Goal: Information Seeking & Learning: Learn about a topic

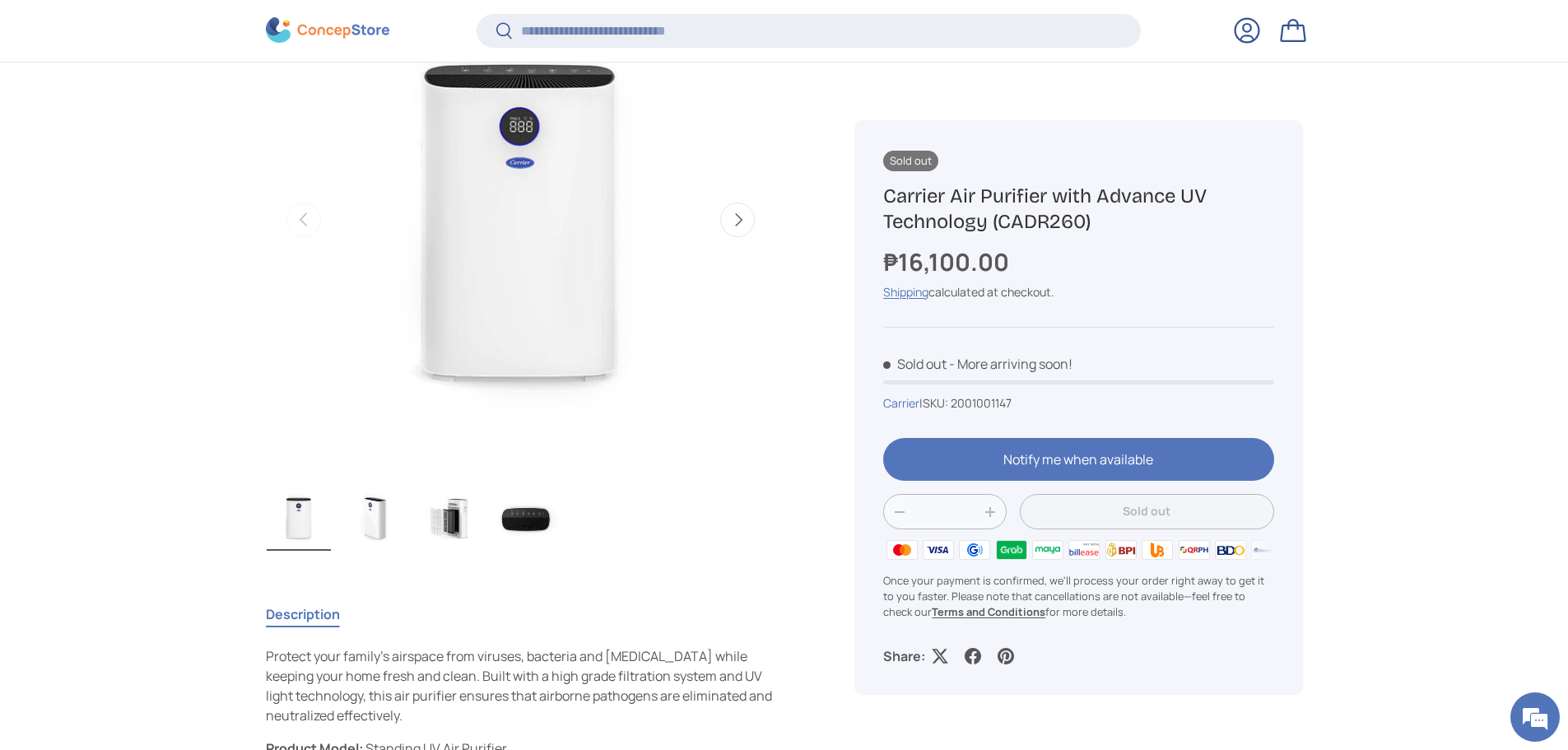
scroll to position [326, 0]
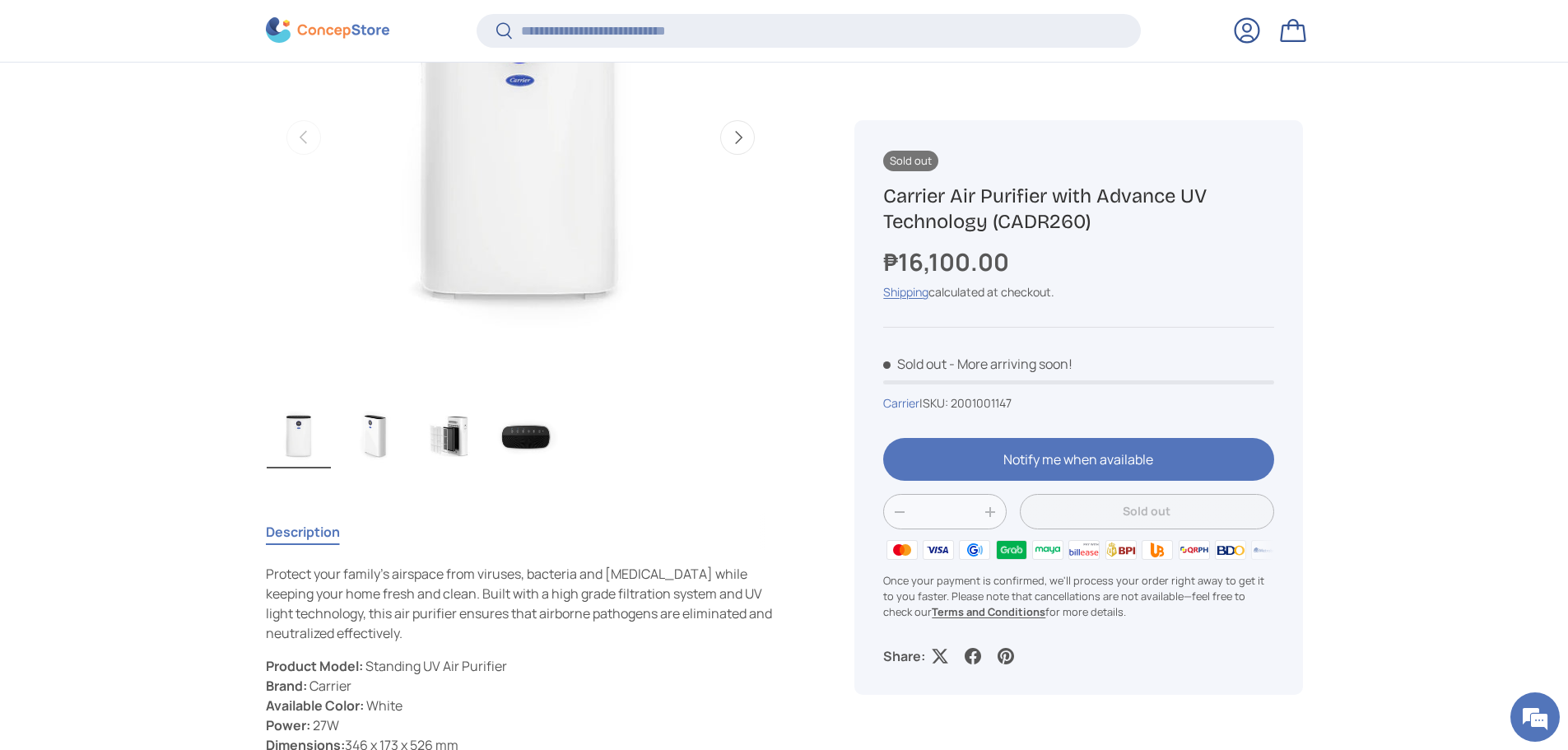
click at [526, 439] on img "Gallery Viewer" at bounding box center [526, 436] width 64 height 66
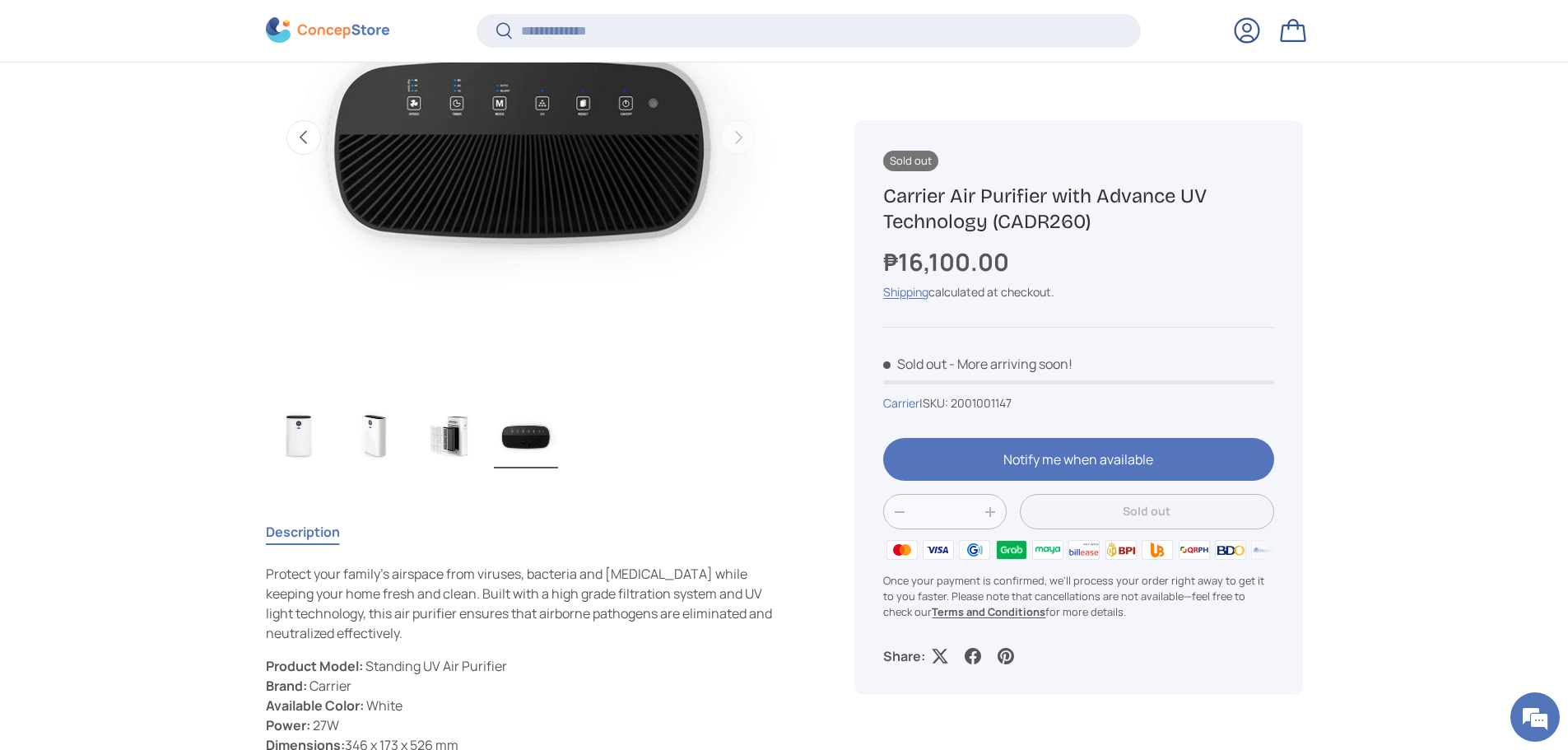
click at [454, 439] on img "Gallery Viewer" at bounding box center [450, 436] width 64 height 66
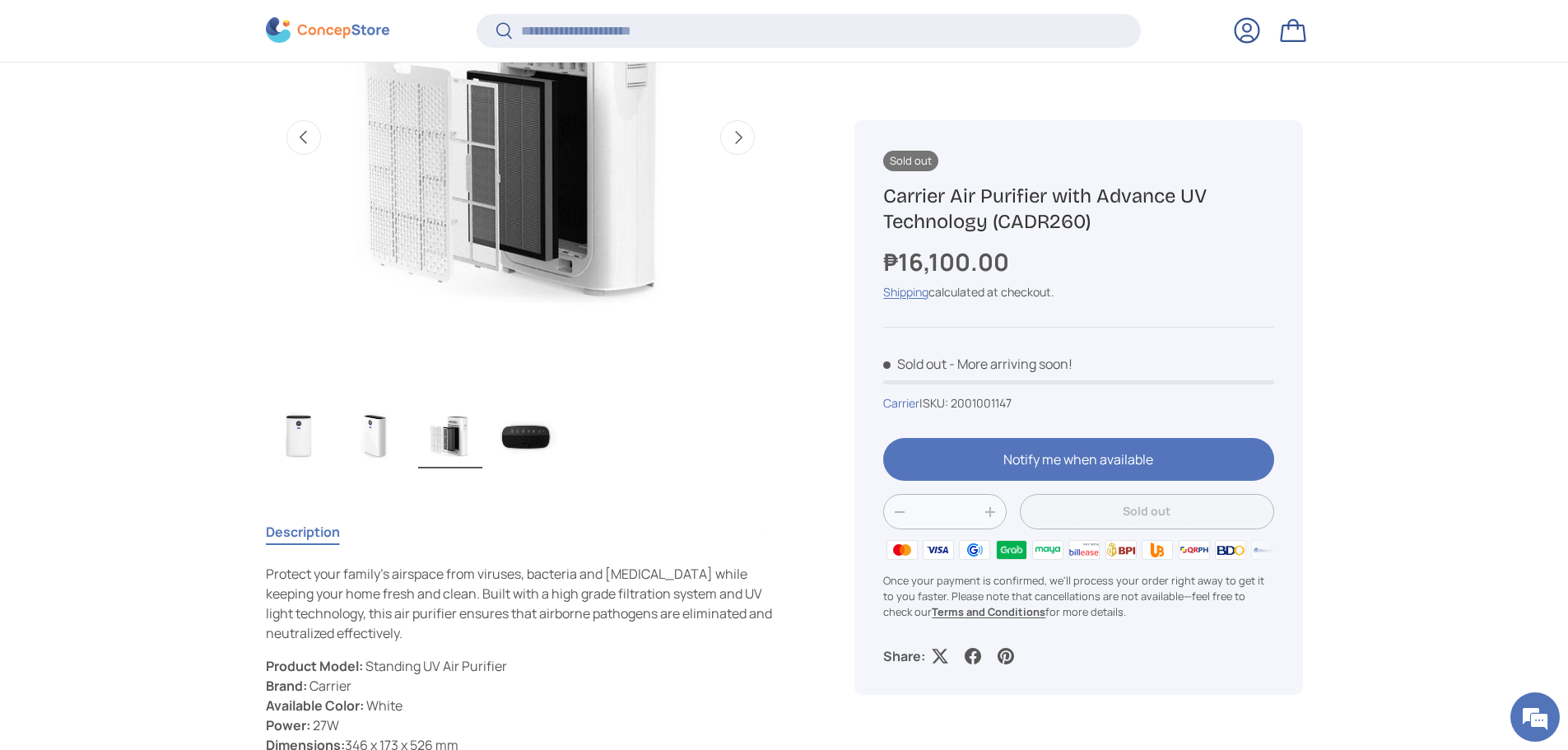
click at [384, 443] on img "Gallery Viewer" at bounding box center [375, 436] width 64 height 66
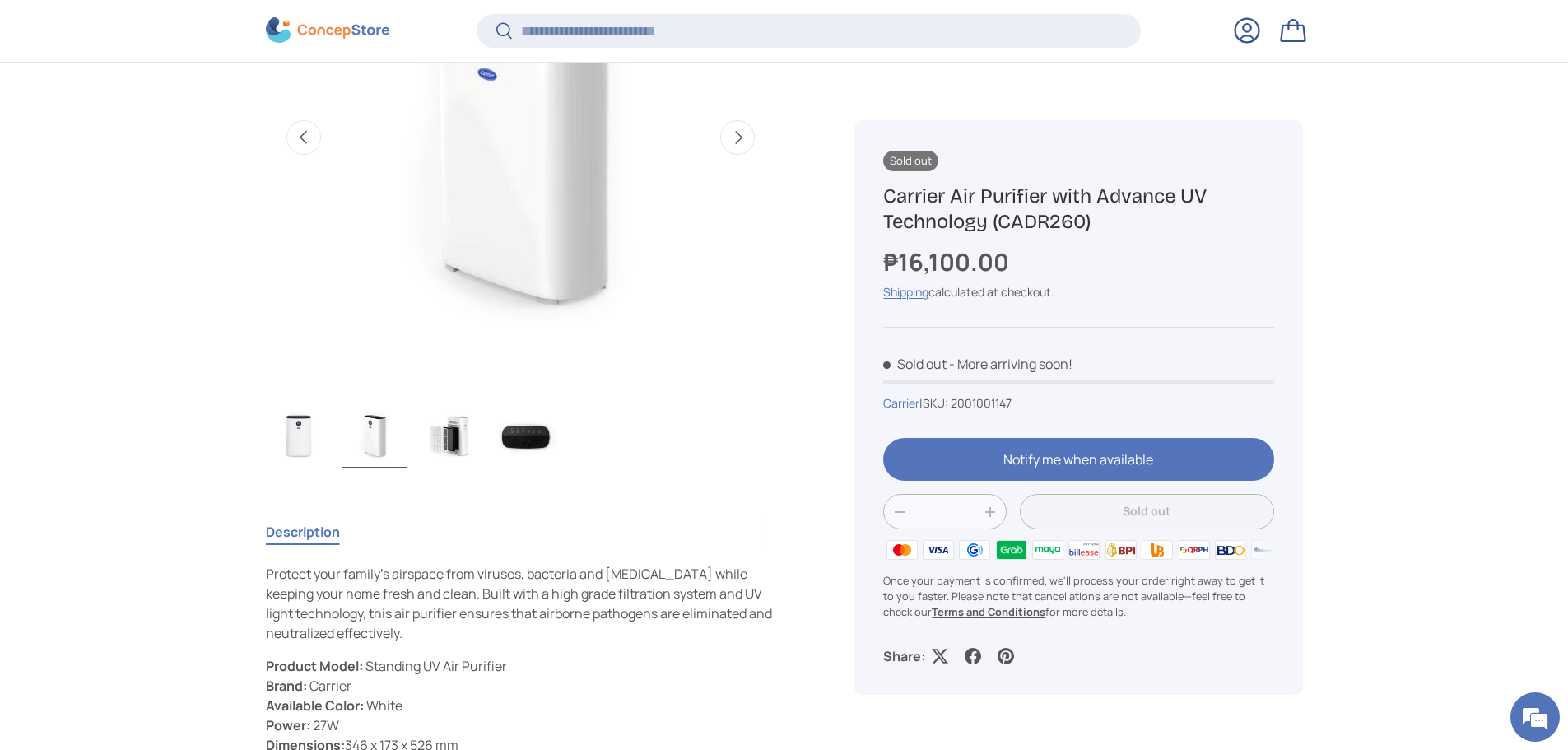
click at [320, 439] on img "Gallery Viewer" at bounding box center [299, 436] width 64 height 66
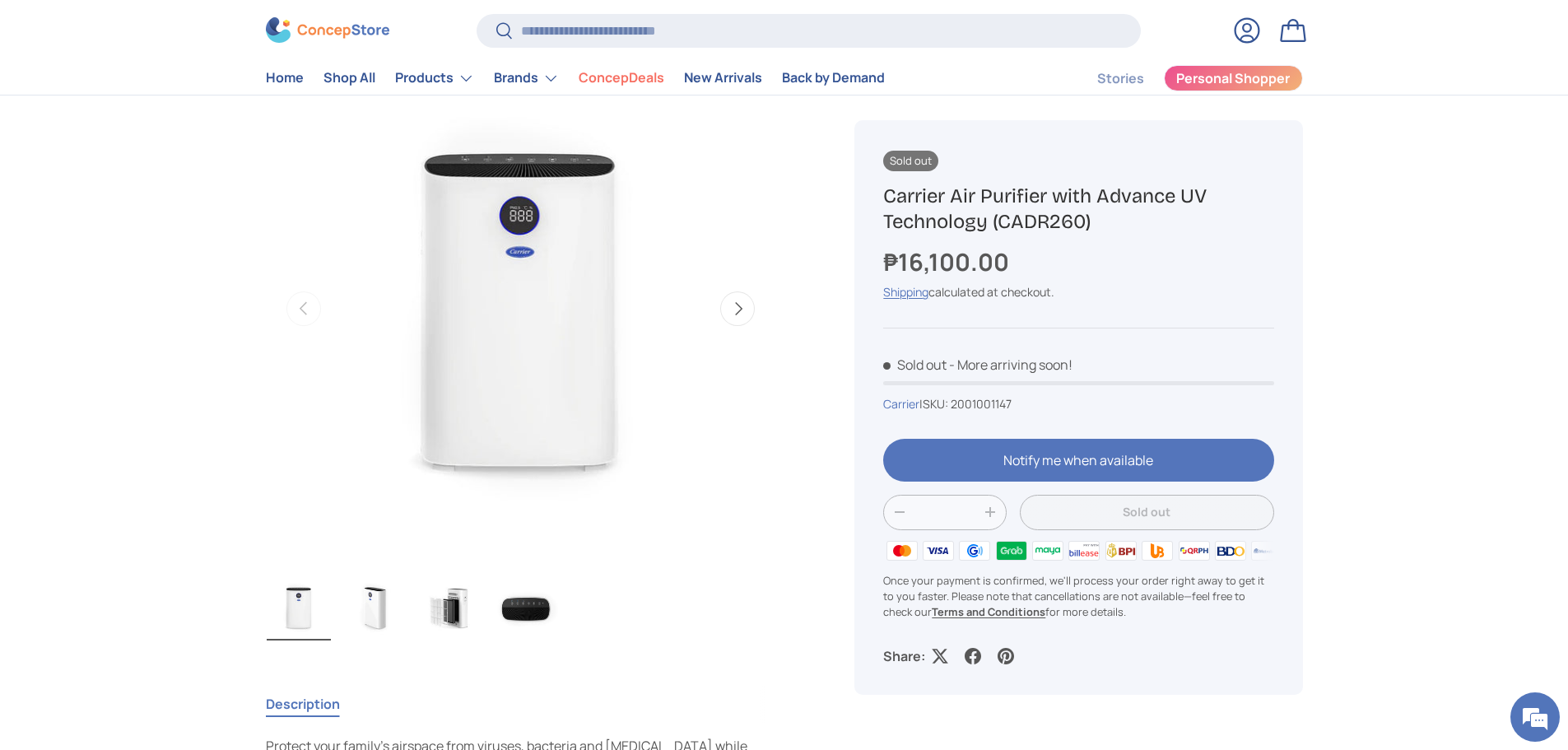
scroll to position [164, 0]
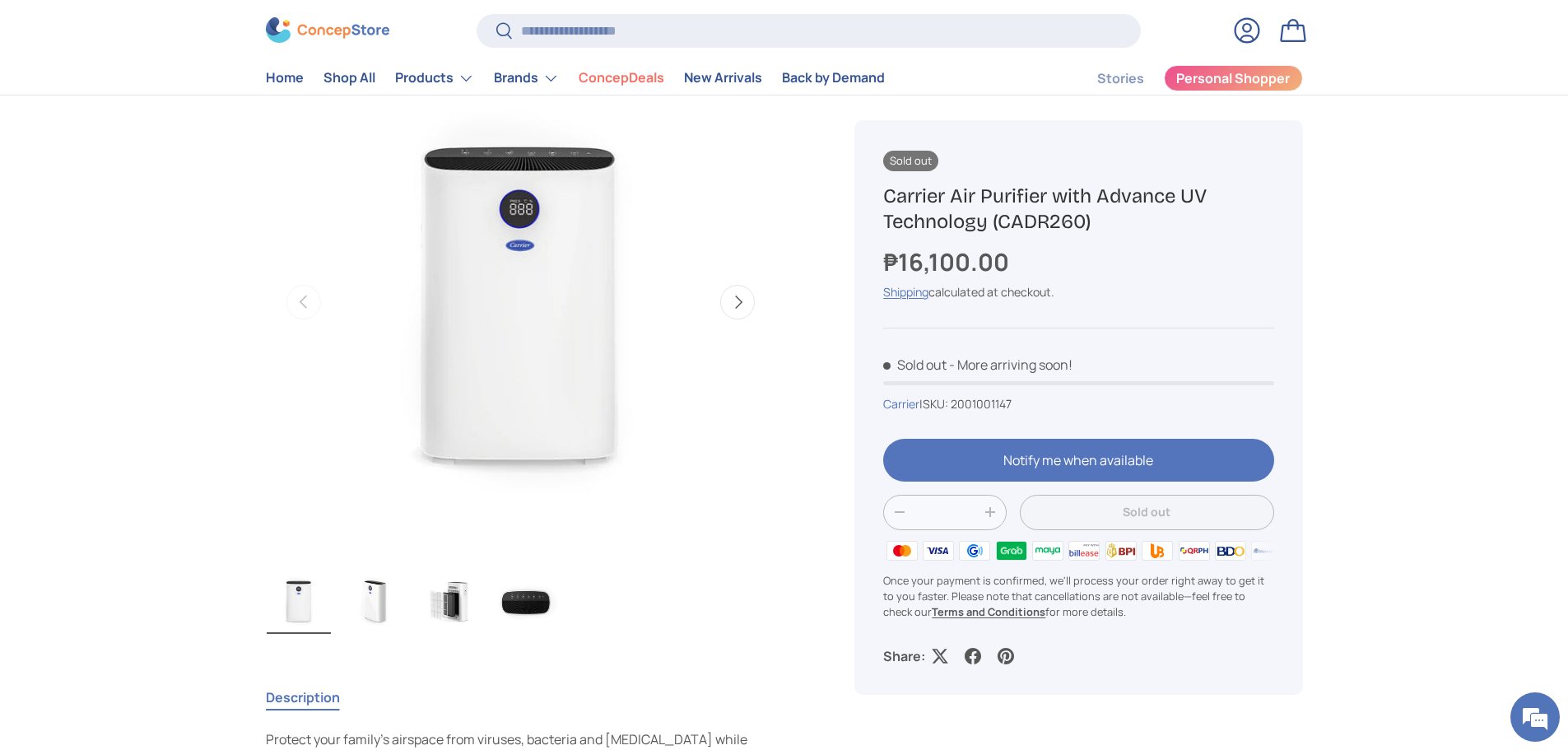
click at [742, 307] on button "Next" at bounding box center [737, 302] width 35 height 35
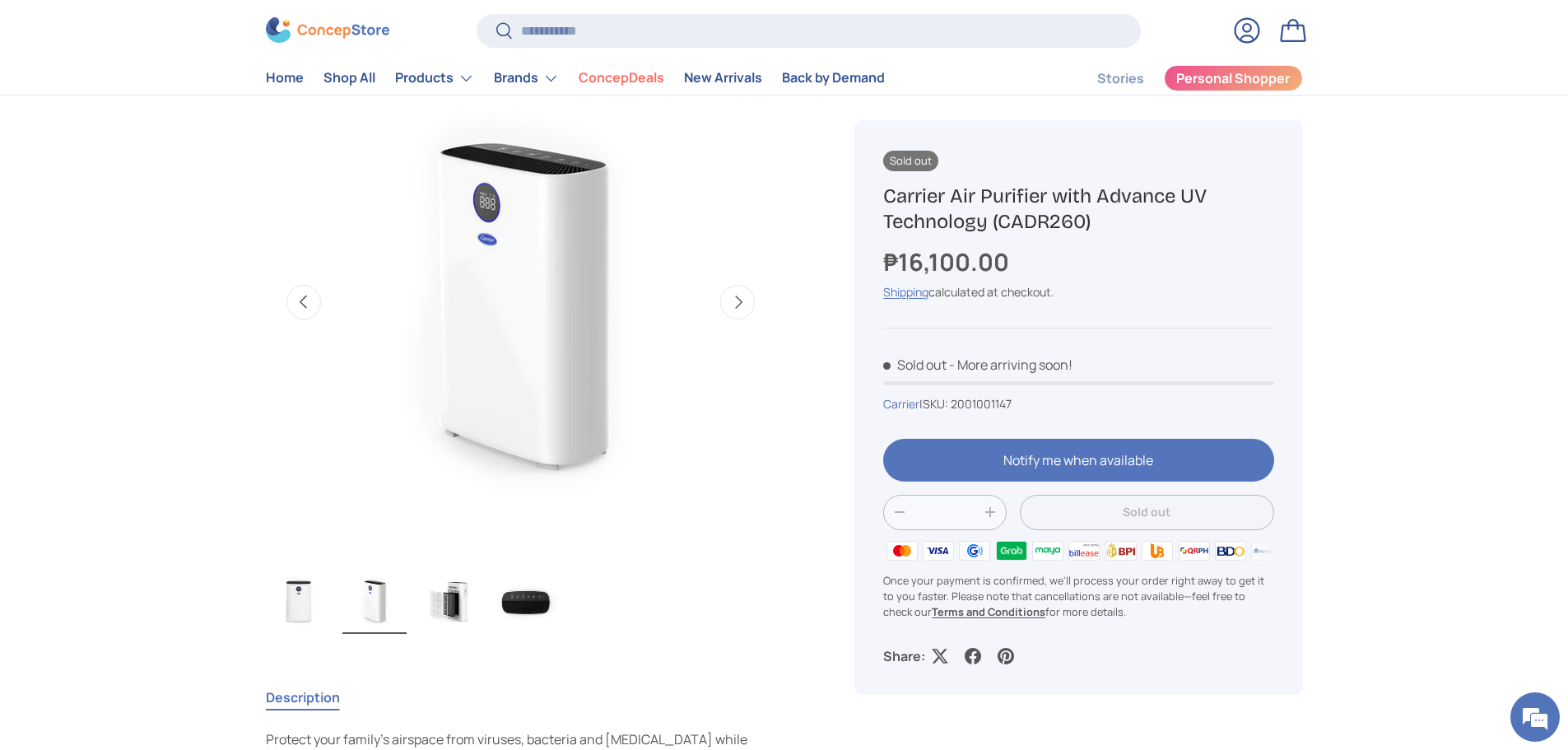
click at [741, 307] on button "Next" at bounding box center [737, 302] width 35 height 35
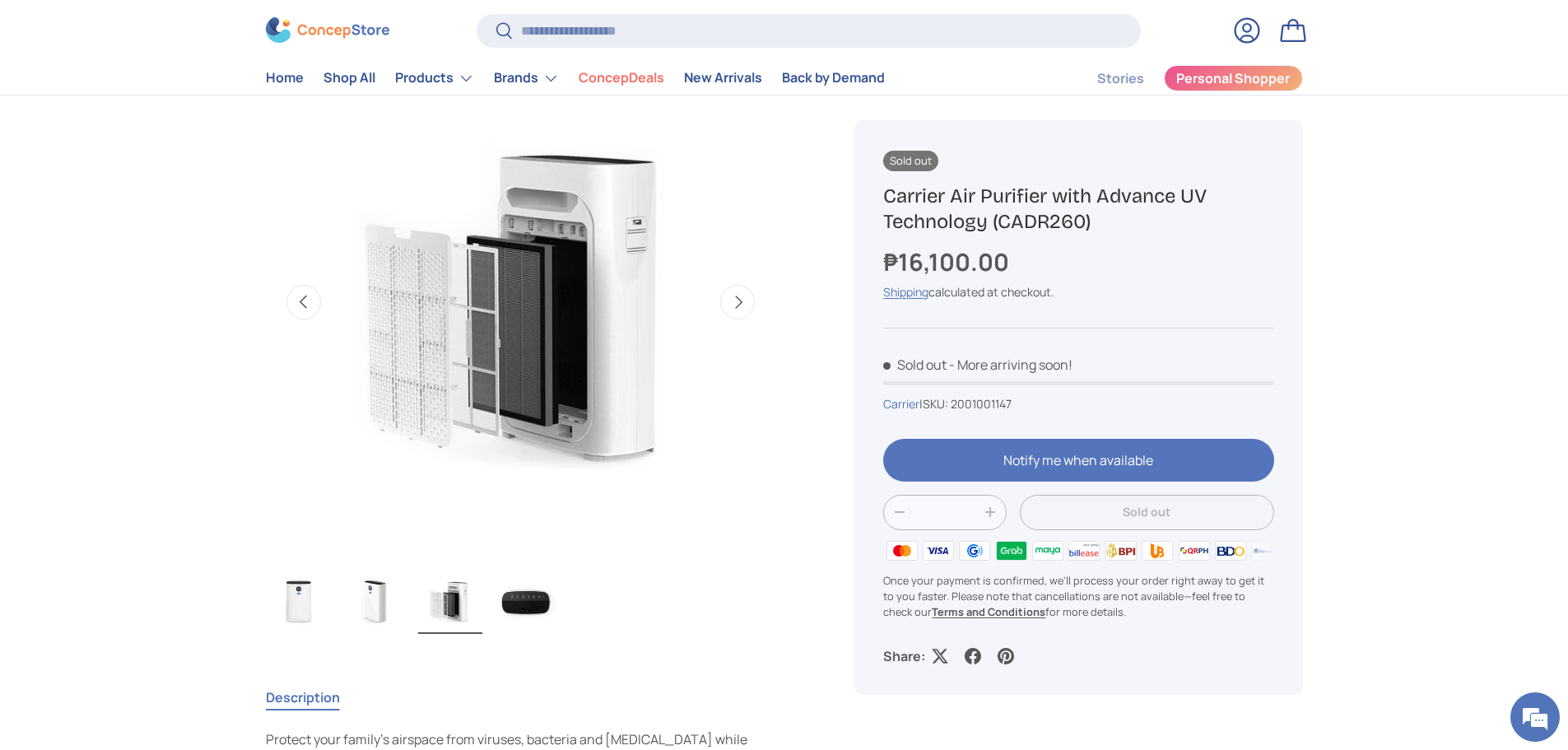
click at [741, 307] on button "Next" at bounding box center [737, 302] width 35 height 35
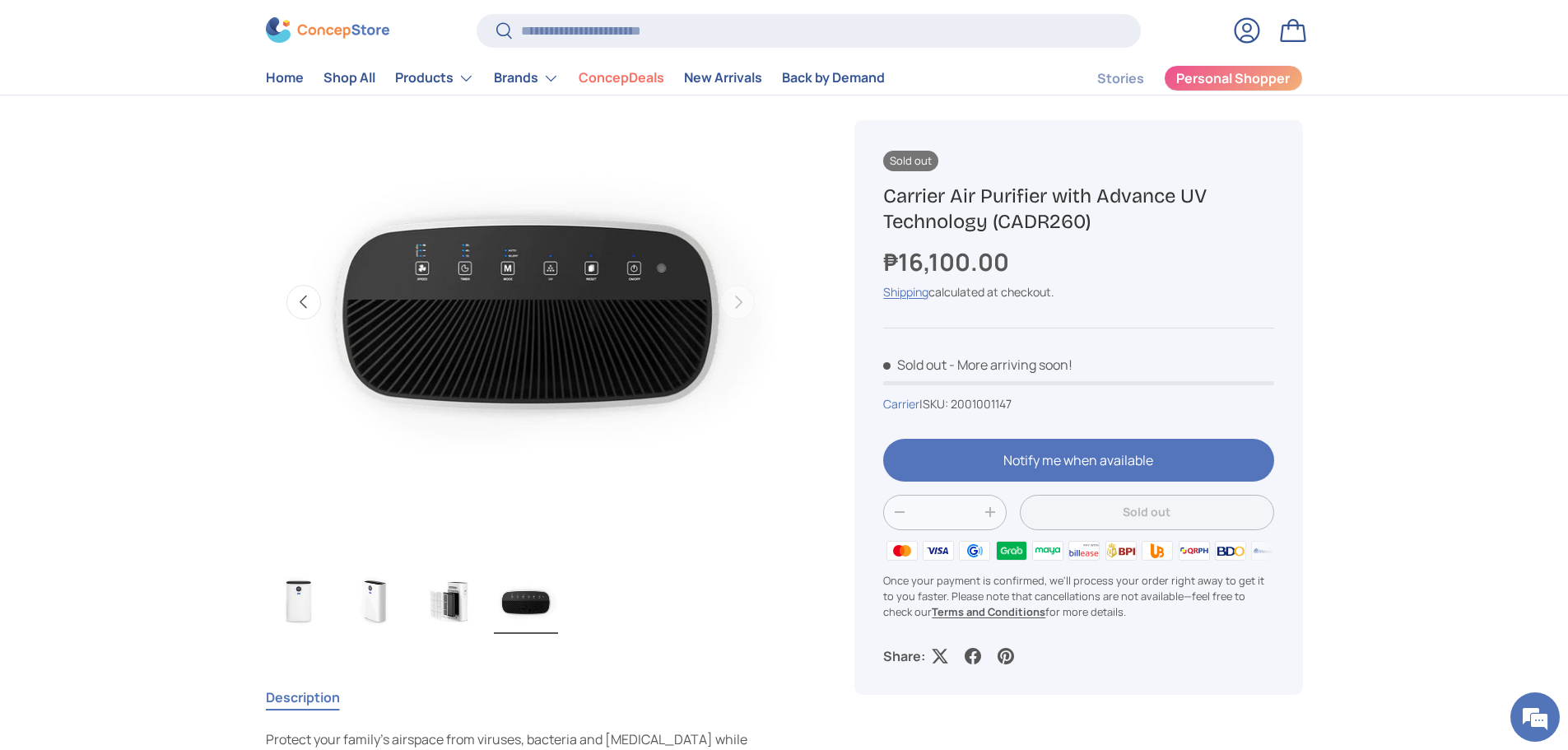
scroll to position [0, 1555]
click at [294, 311] on button "Previous" at bounding box center [303, 302] width 35 height 35
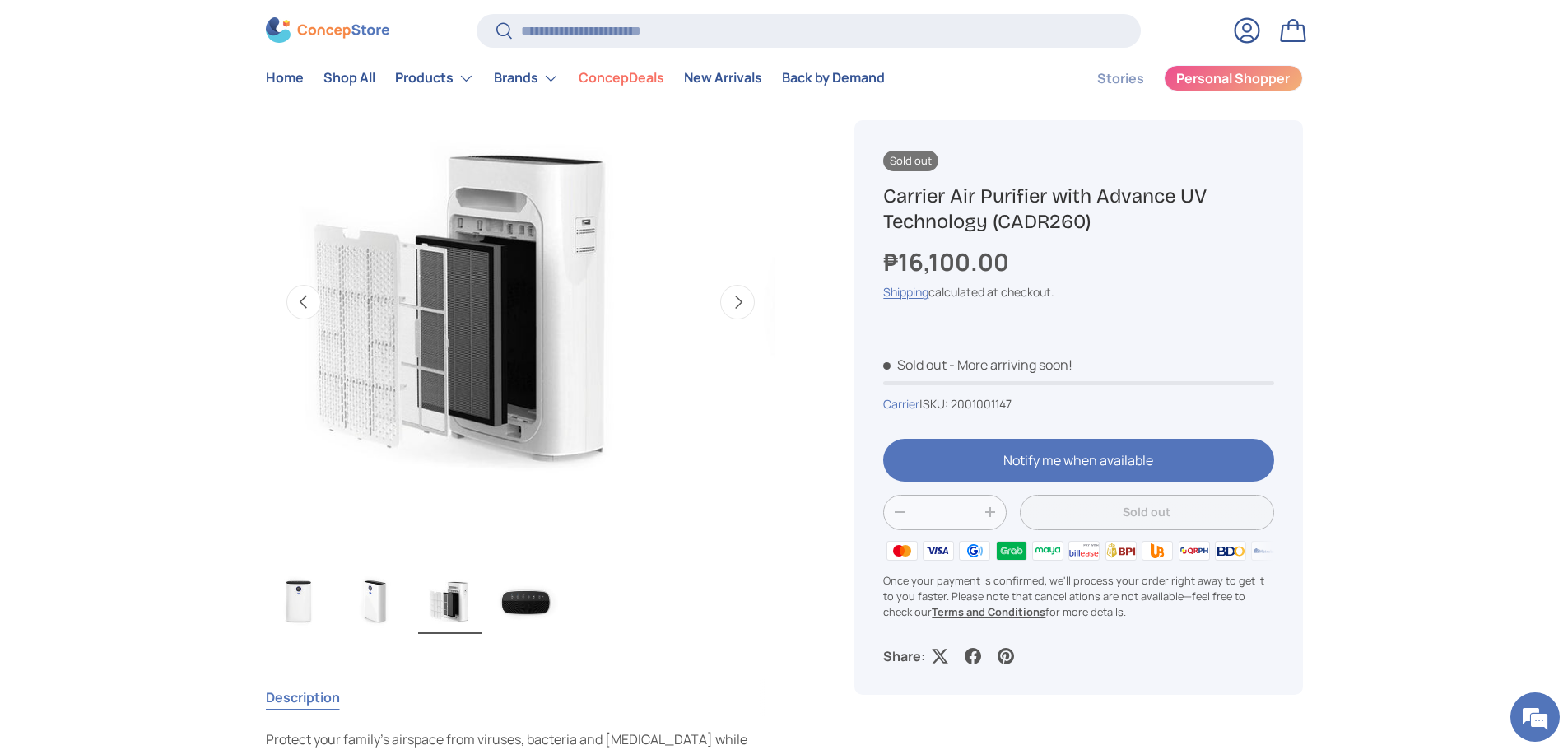
scroll to position [0, 1037]
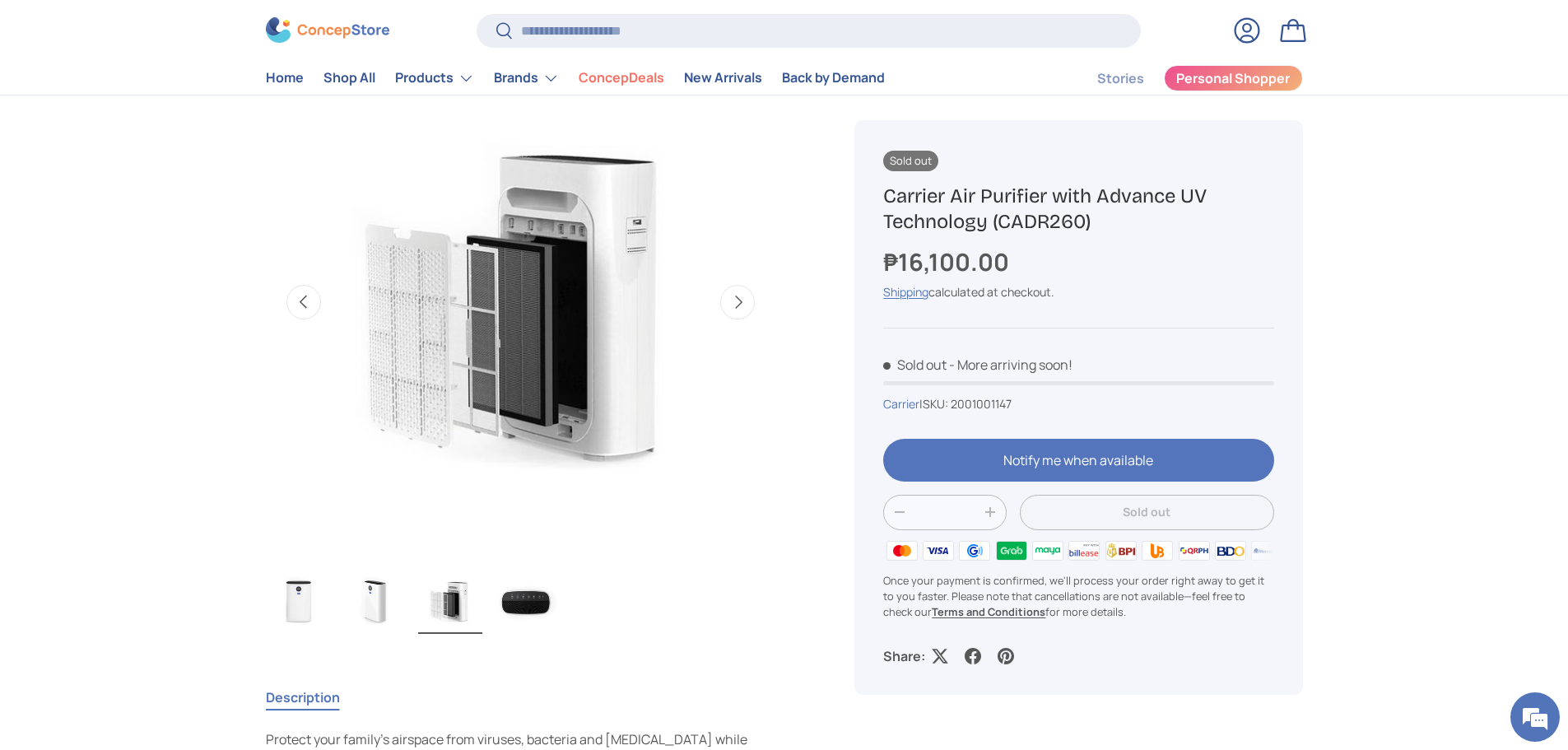
drag, startPoint x: 541, startPoint y: 602, endPoint x: 470, endPoint y: 612, distance: 71.7
click at [540, 602] on img "Gallery Viewer" at bounding box center [526, 602] width 64 height 66
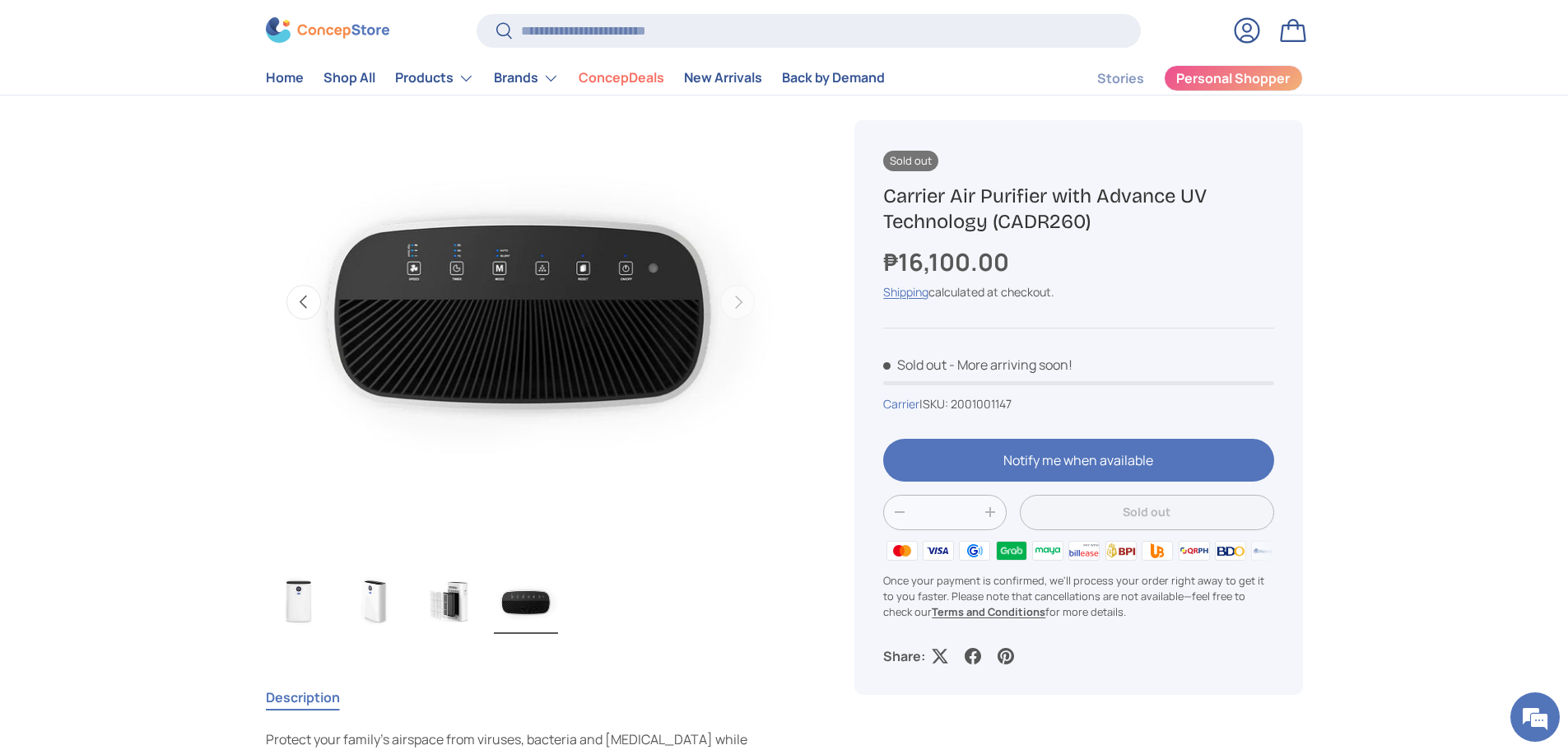
click at [368, 603] on img "Gallery Viewer" at bounding box center [375, 602] width 64 height 66
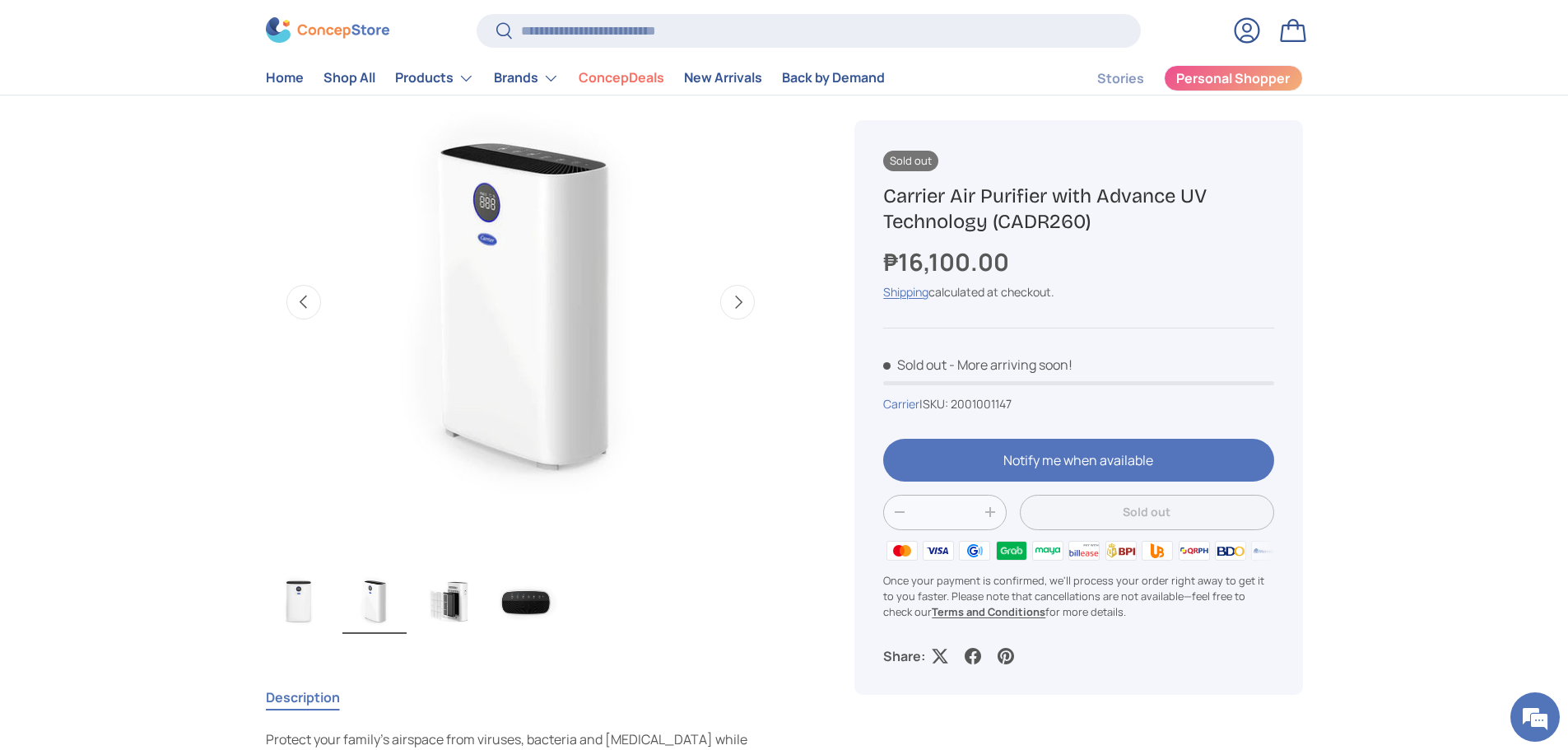
click at [305, 592] on img "Gallery Viewer" at bounding box center [299, 602] width 64 height 66
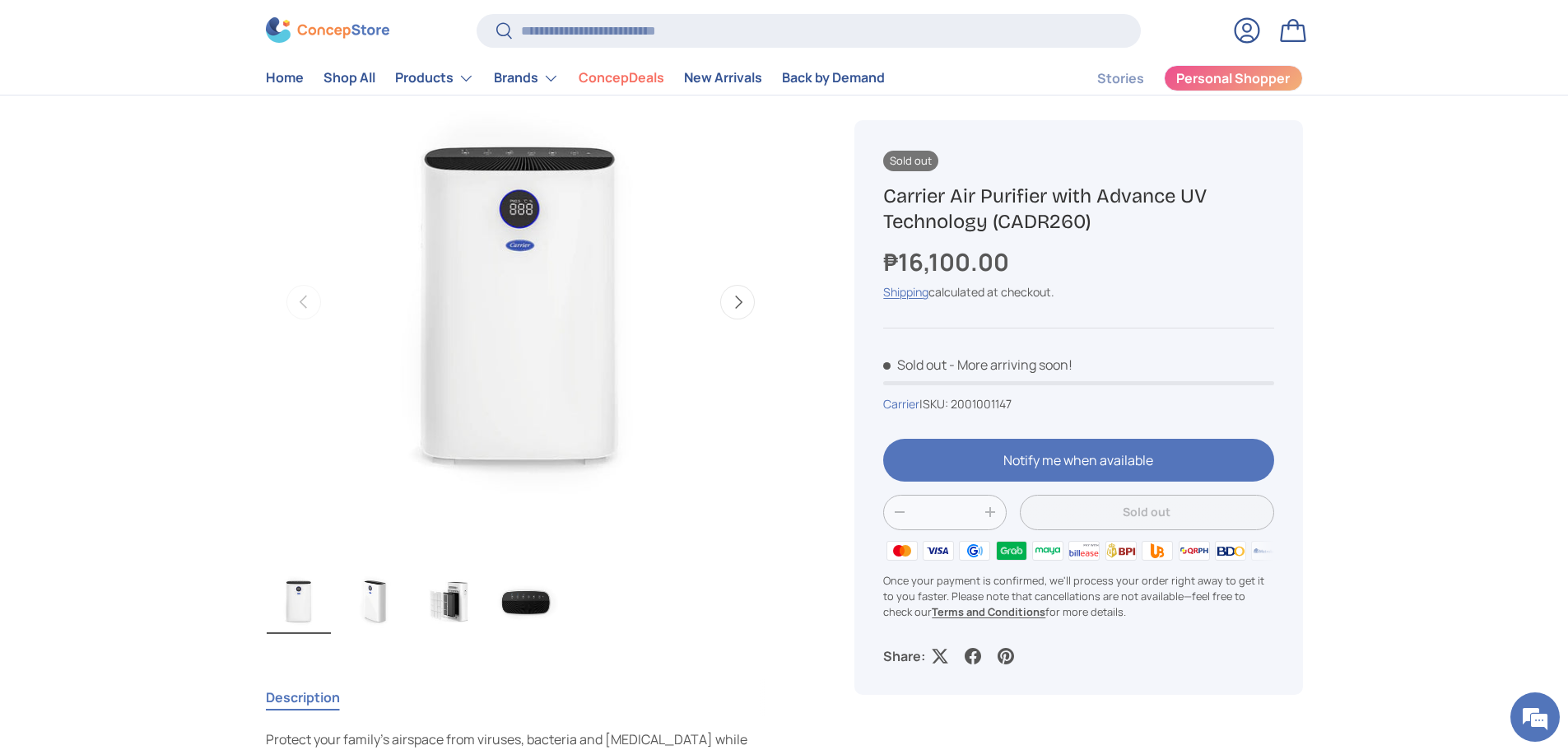
click at [456, 608] on img "Gallery Viewer" at bounding box center [450, 602] width 64 height 66
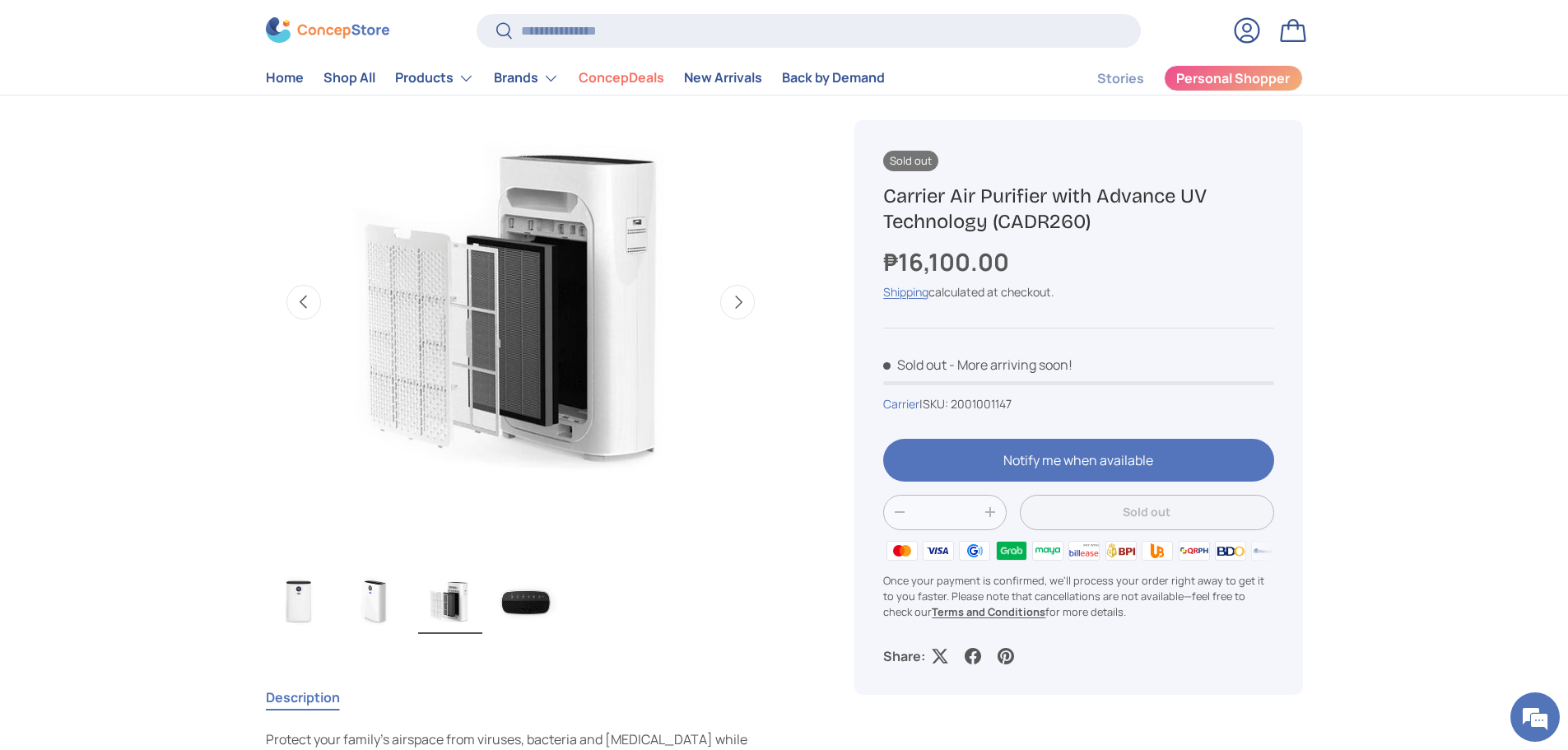
click at [533, 598] on img "Gallery Viewer" at bounding box center [526, 602] width 64 height 66
